Goal: Information Seeking & Learning: Learn about a topic

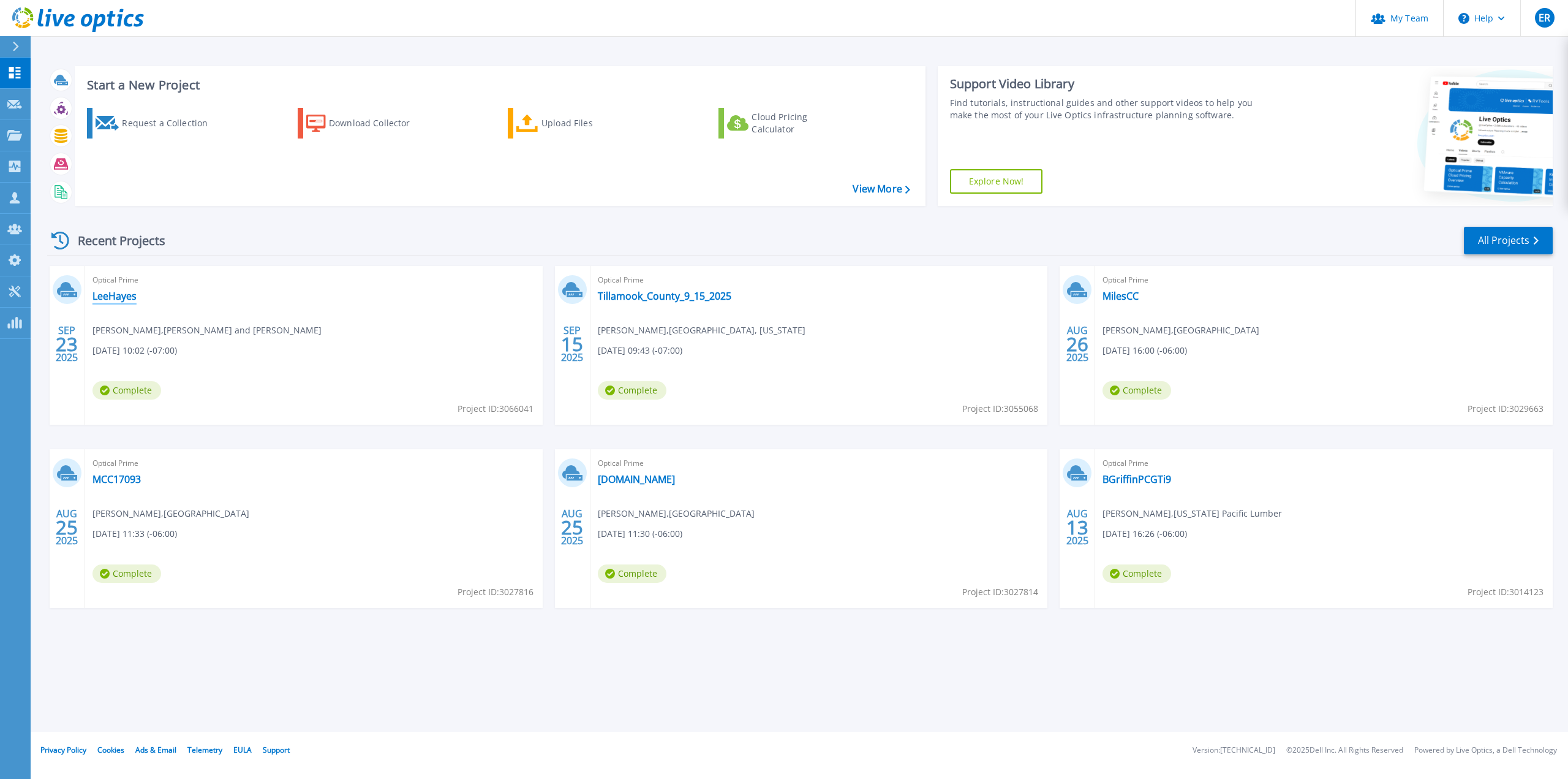
click at [122, 296] on link "LeeHayes" at bounding box center [114, 296] width 44 height 13
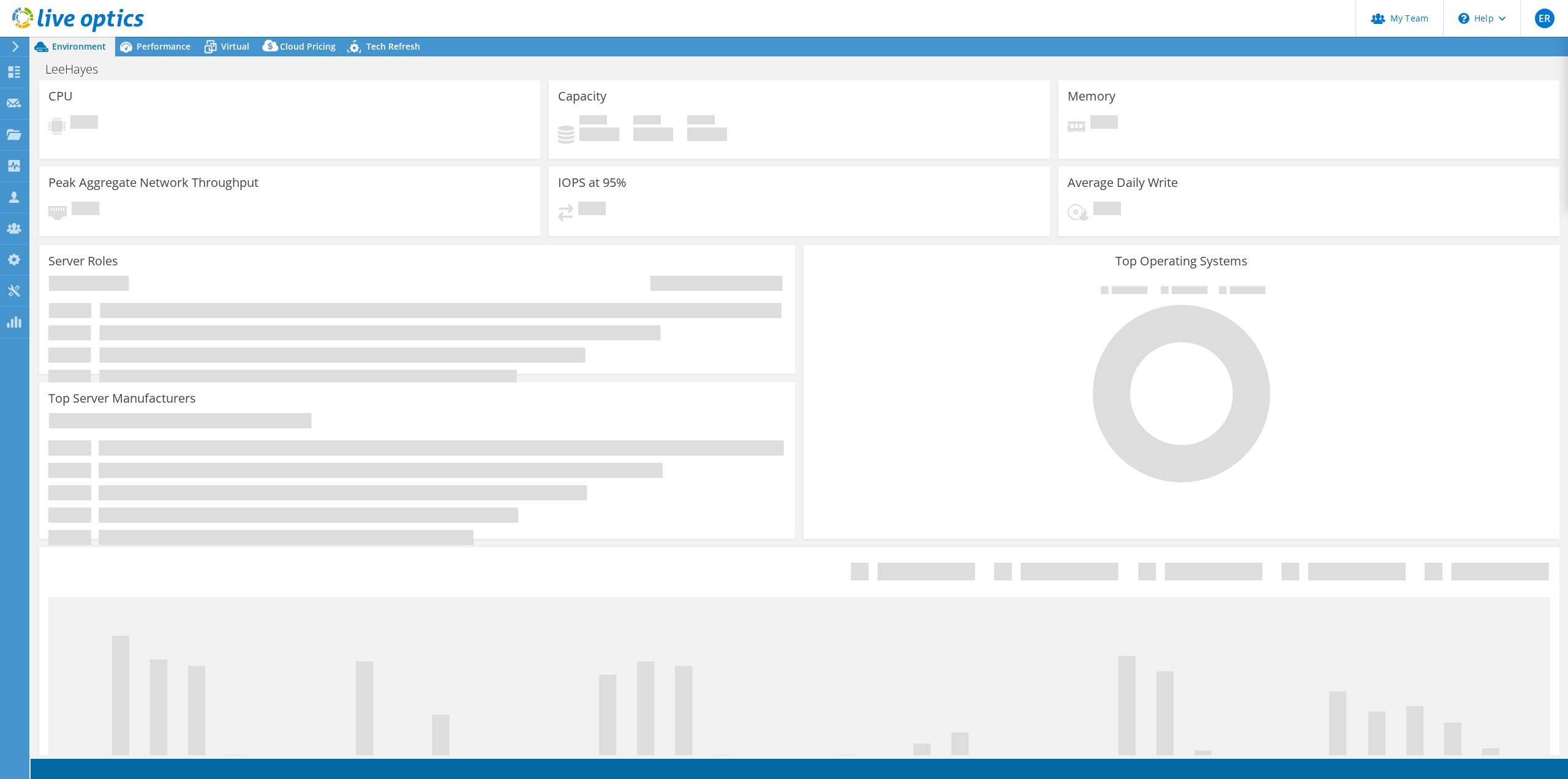
select select "USD"
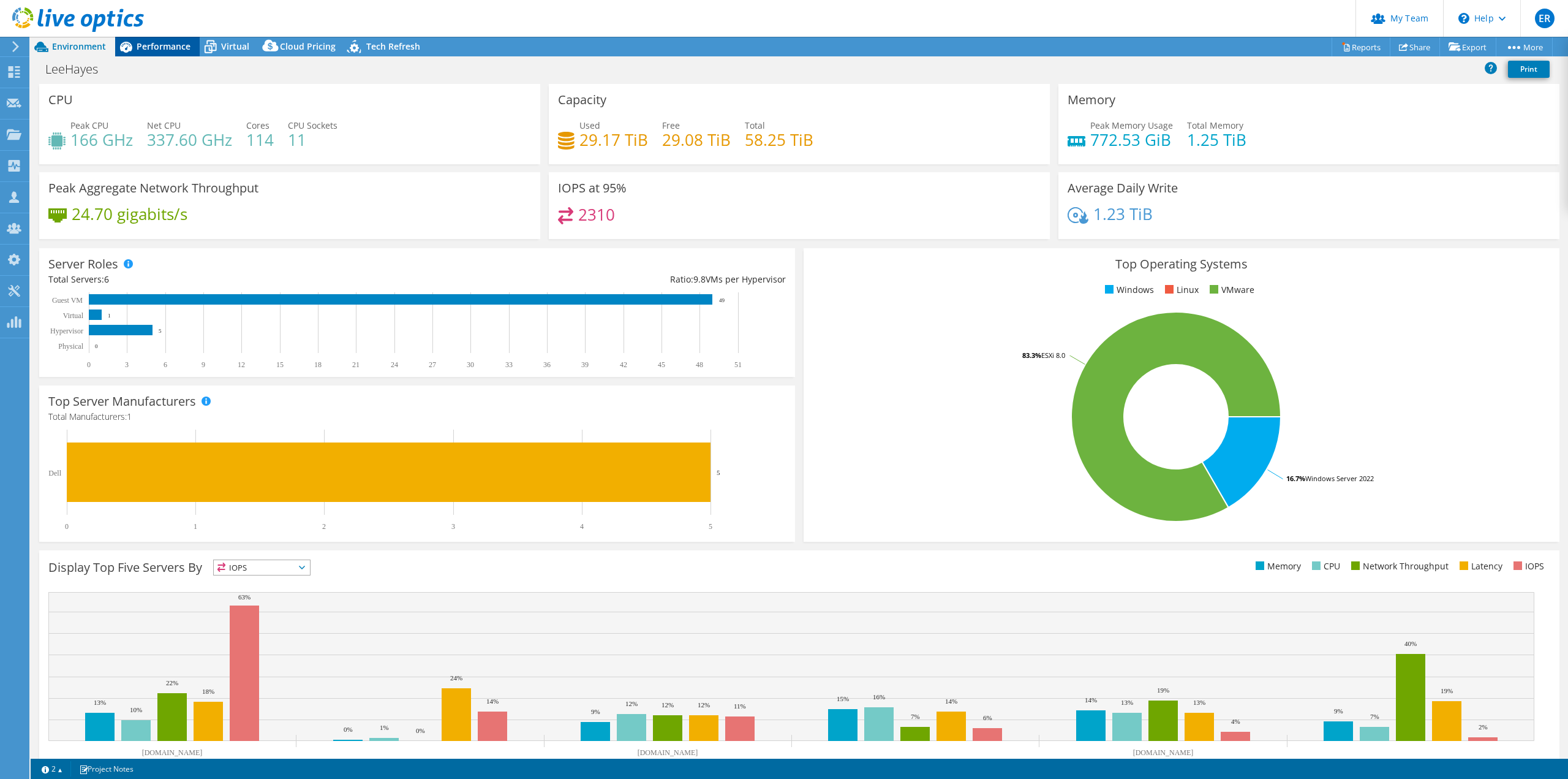
click at [180, 44] on span "Performance" at bounding box center [163, 46] width 54 height 12
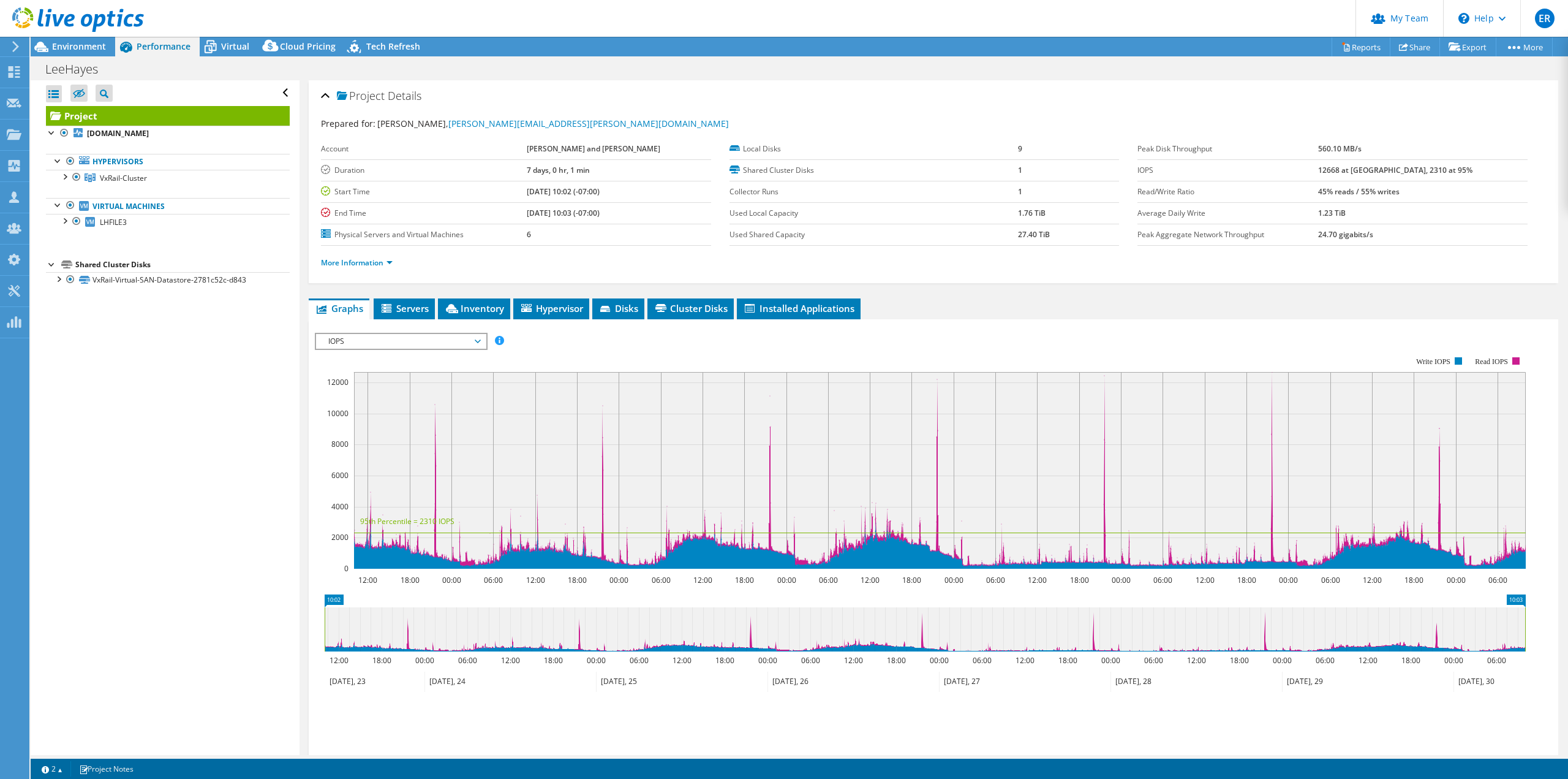
click at [343, 344] on span "IOPS" at bounding box center [401, 342] width 158 height 14
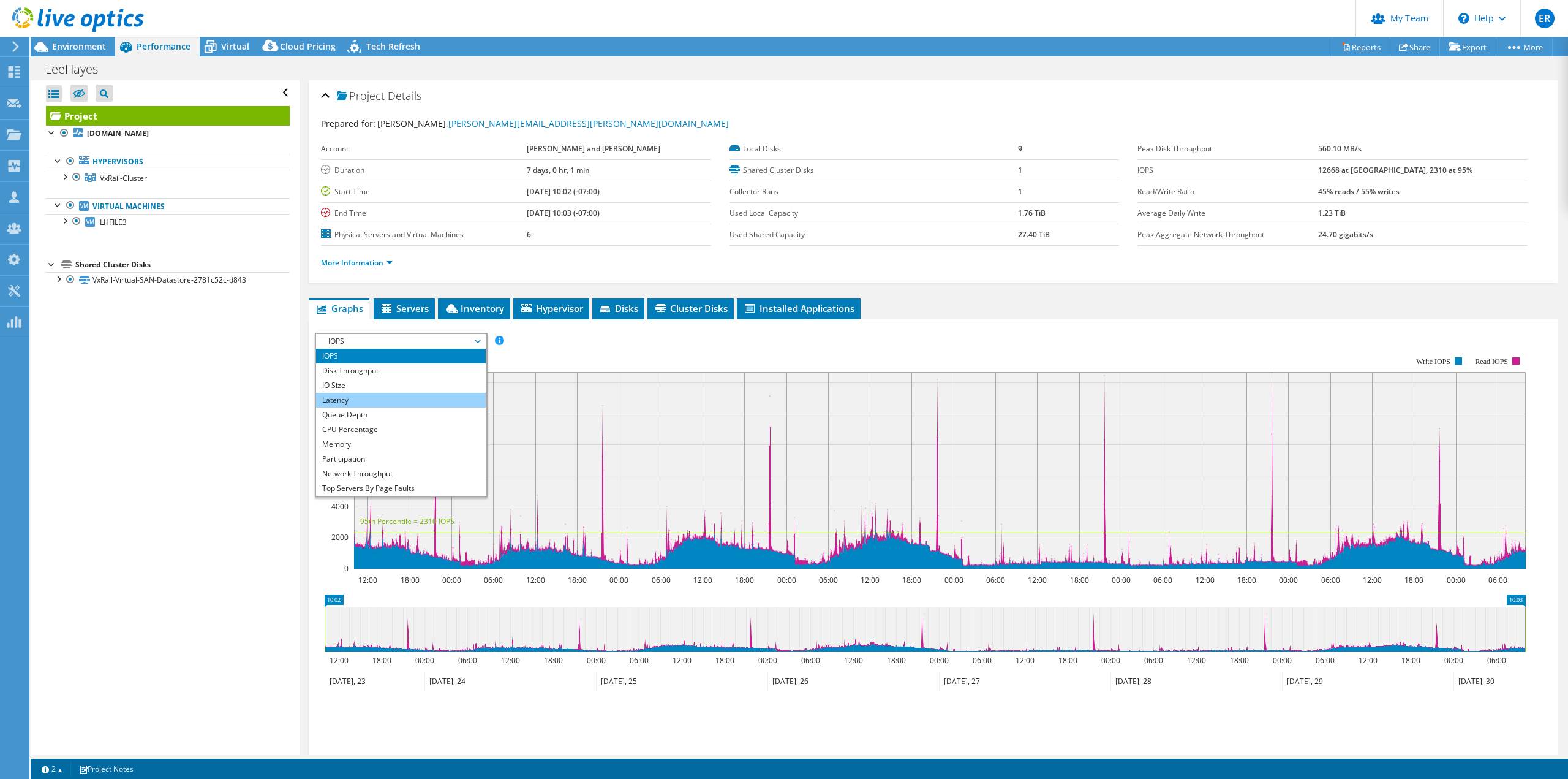
click at [343, 397] on li "Latency" at bounding box center [401, 400] width 169 height 14
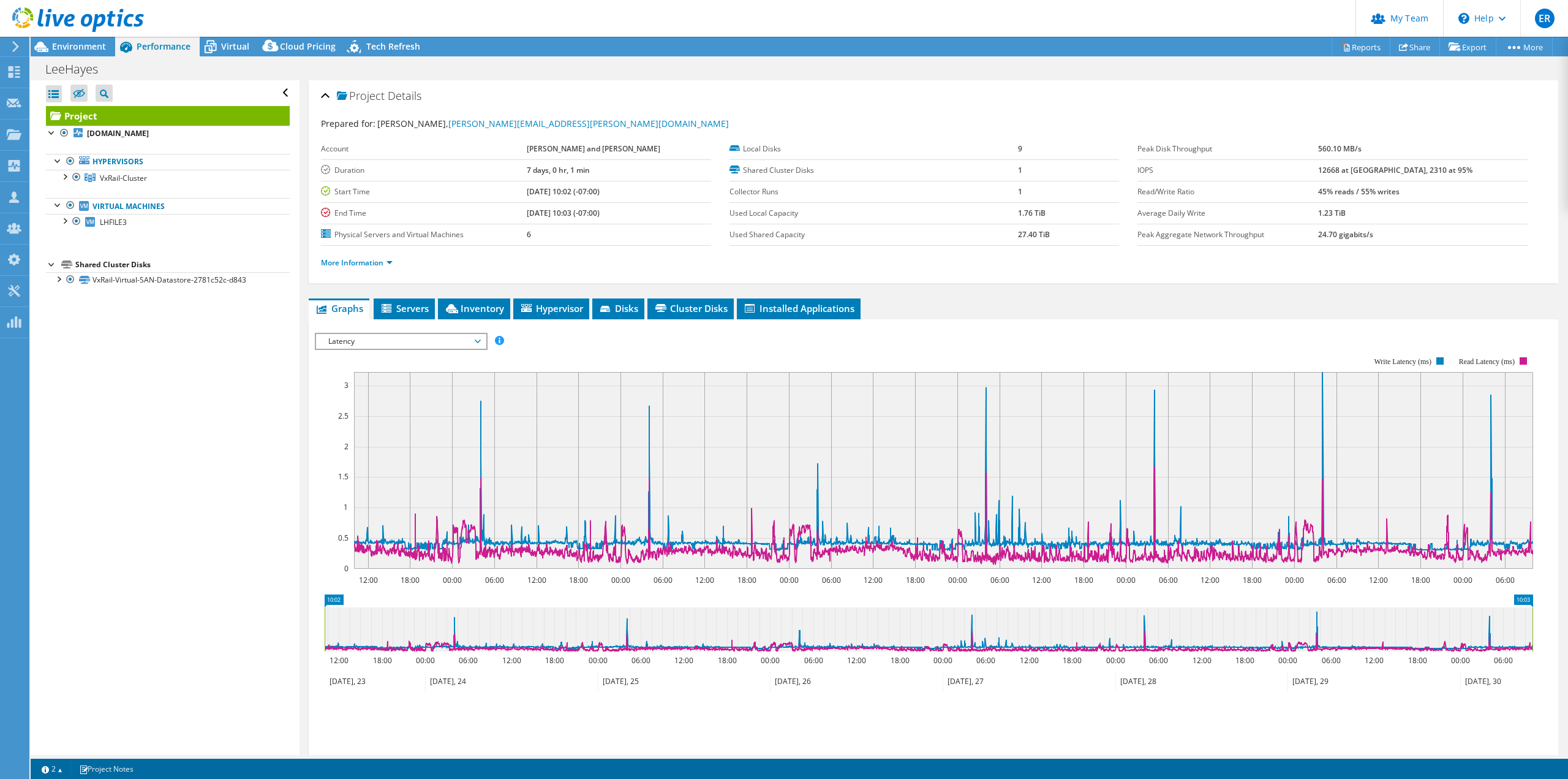
click at [346, 347] on span "Latency" at bounding box center [401, 342] width 158 height 14
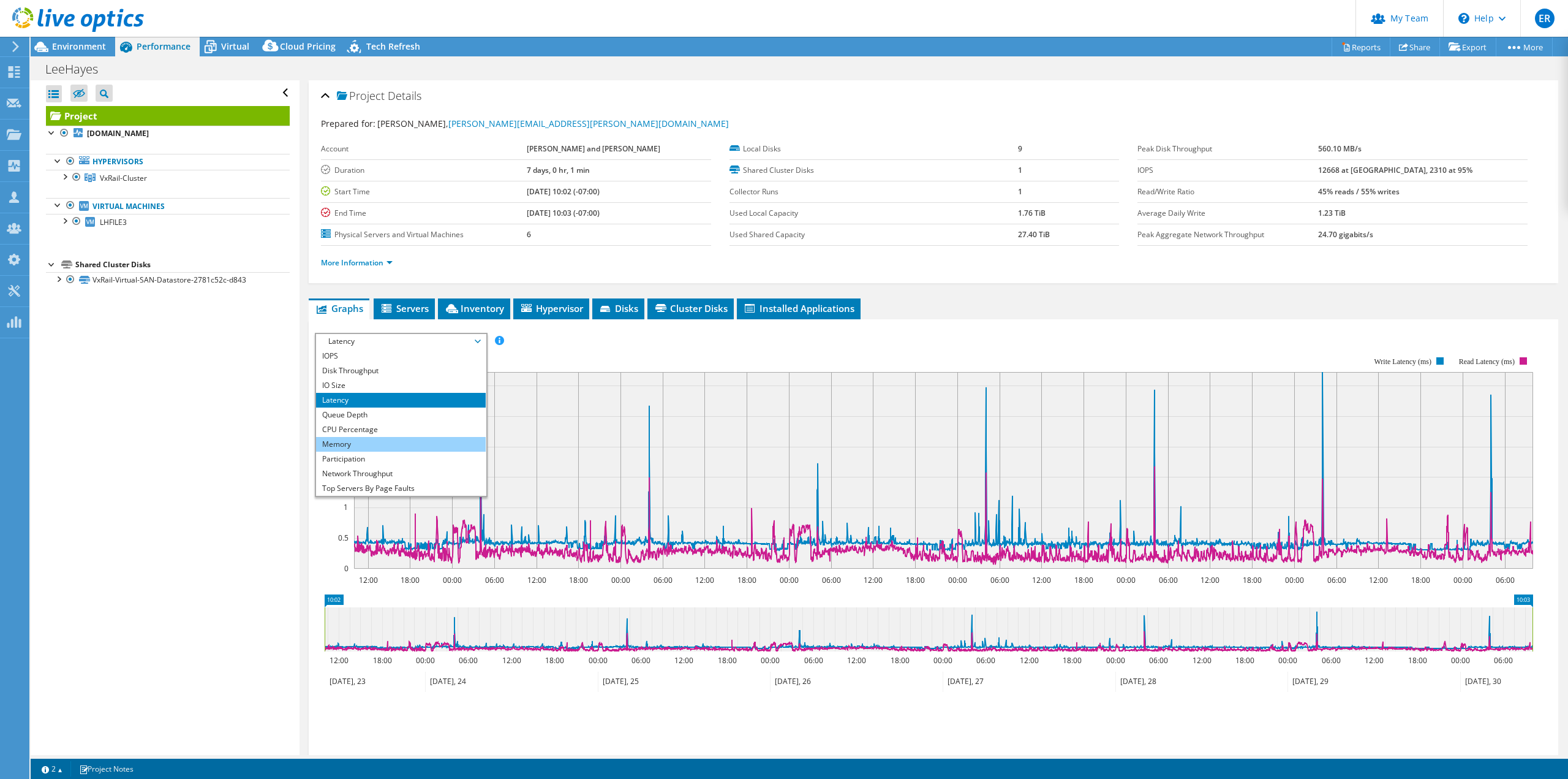
click at [354, 445] on li "Memory" at bounding box center [401, 444] width 169 height 14
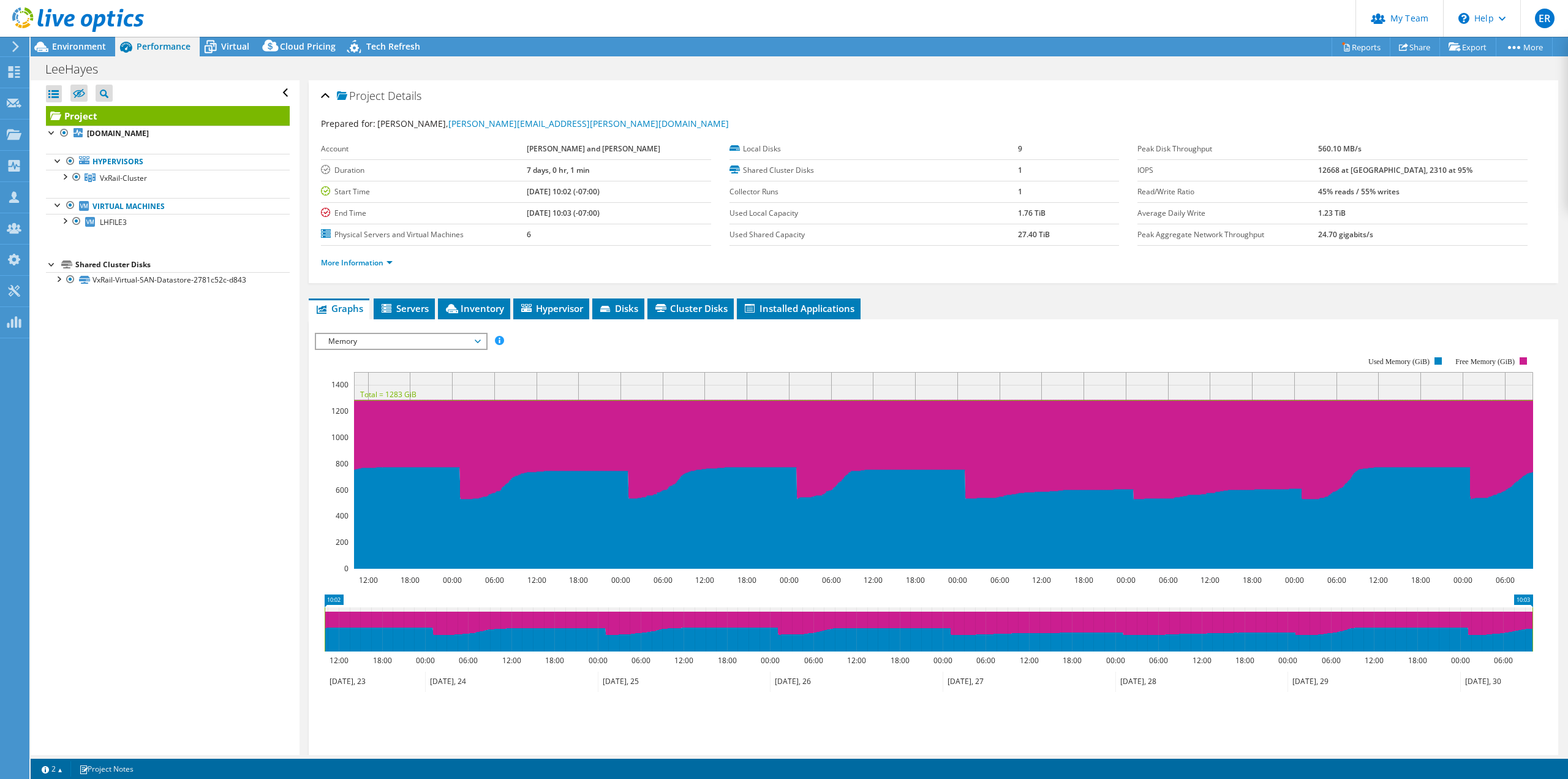
click at [357, 342] on span "Memory" at bounding box center [401, 342] width 158 height 14
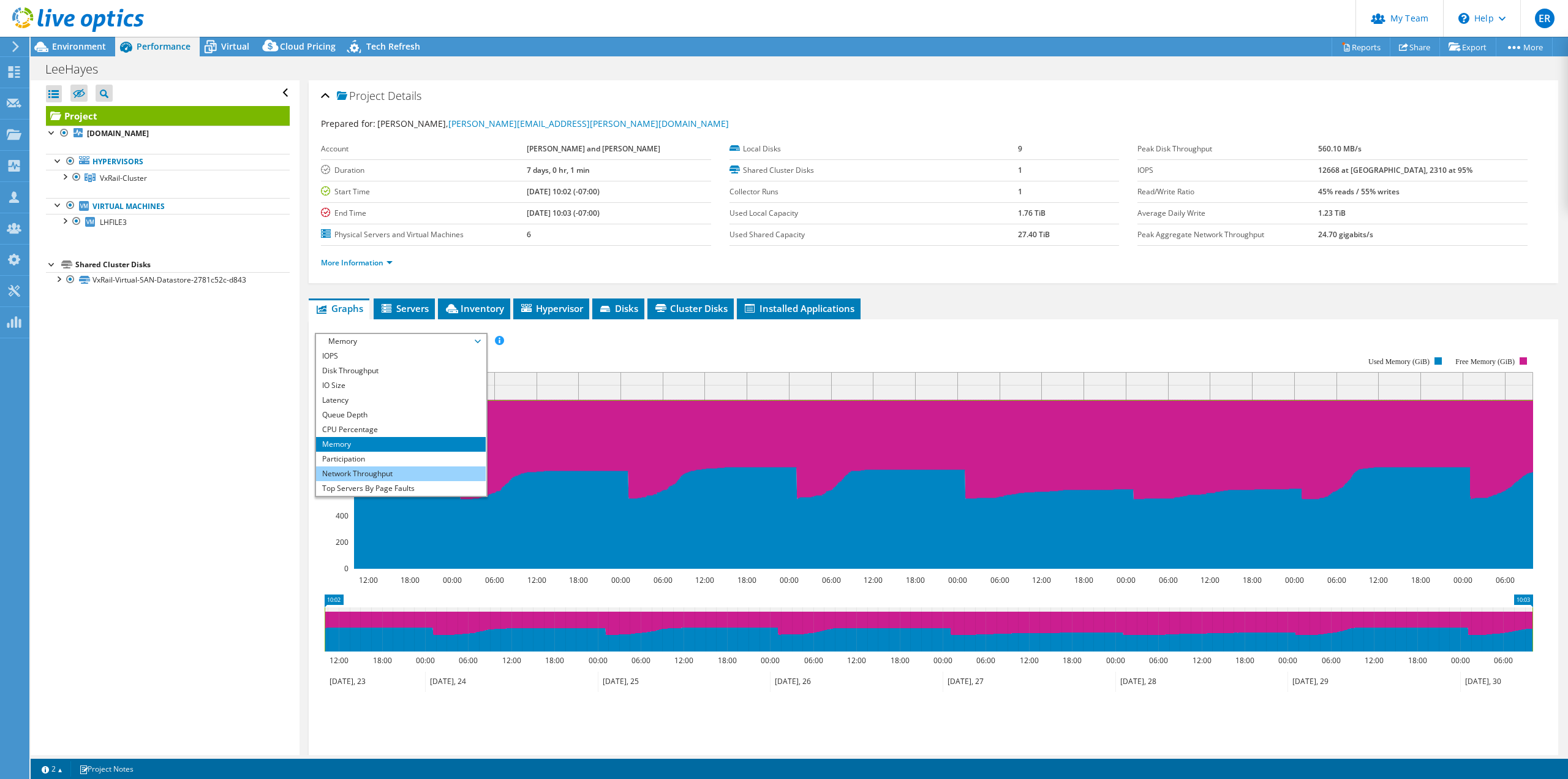
click at [344, 472] on li "Network Throughput" at bounding box center [401, 473] width 169 height 14
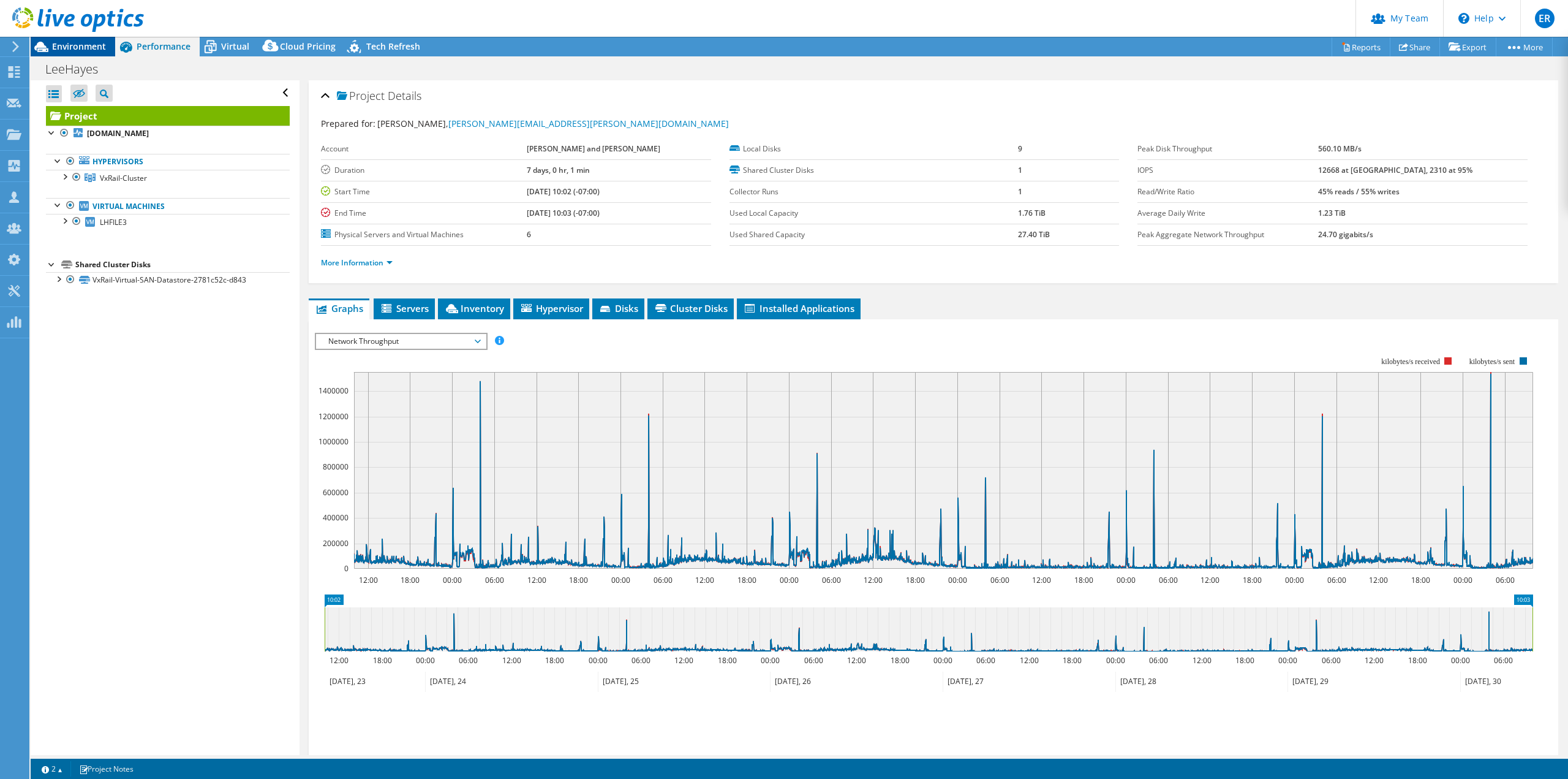
click at [71, 56] on div "Environment" at bounding box center [73, 47] width 84 height 20
